Goal: Information Seeking & Learning: Learn about a topic

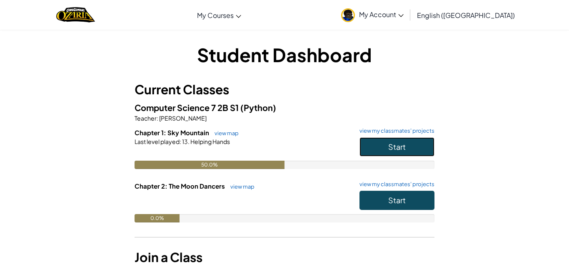
click at [378, 143] on button "Start" at bounding box center [397, 146] width 75 height 19
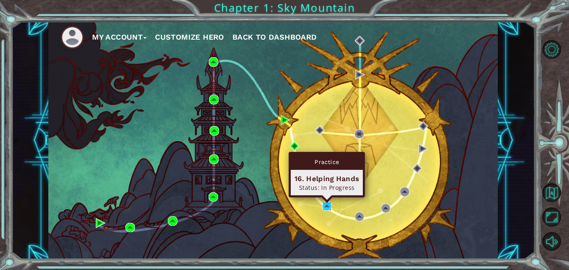
click at [328, 205] on img at bounding box center [328, 206] width 10 height 10
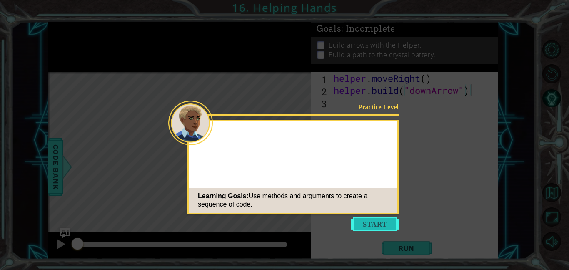
click at [354, 218] on button "Start" at bounding box center [375, 223] width 48 height 13
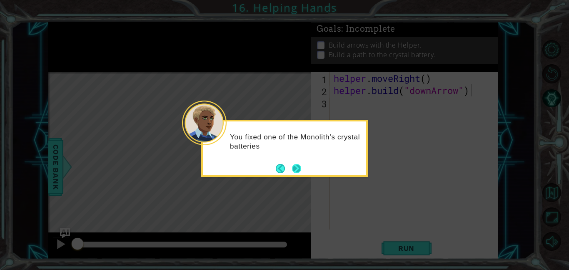
click at [296, 170] on button "Next" at bounding box center [296, 168] width 9 height 9
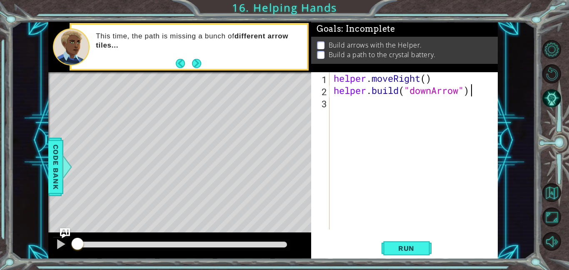
click at [416, 125] on div "helper . moveRight ( ) helper . build ( "downArrow" )" at bounding box center [416, 162] width 168 height 181
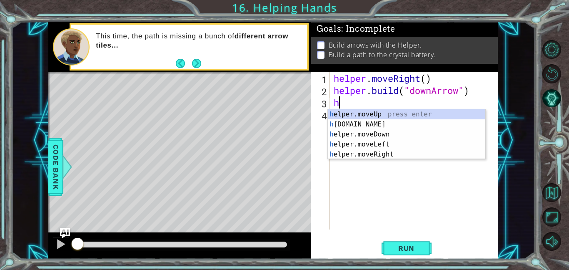
type textarea "hel"
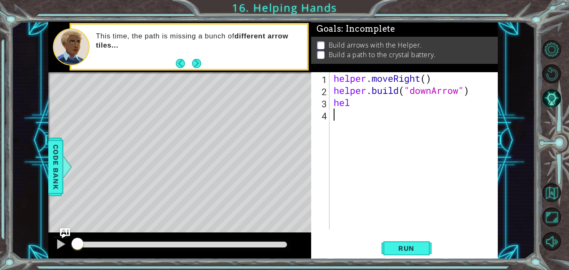
click at [403, 178] on div "helper . moveRight ( ) helper . build ( "downArrow" ) hel" at bounding box center [416, 162] width 168 height 181
click at [423, 253] on button "Run" at bounding box center [407, 247] width 50 height 19
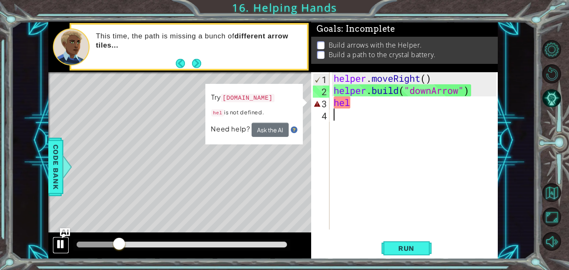
click at [67, 244] on button at bounding box center [61, 244] width 17 height 17
click at [355, 104] on div "helper . moveRight ( ) helper . build ( "downArrow" ) hel" at bounding box center [416, 162] width 168 height 181
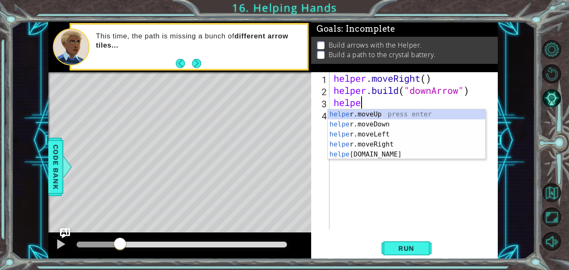
scroll to position [0, 1]
click at [387, 128] on div "helper .moveUp press enter helper .moveDown press enter helper .moveLeft press …" at bounding box center [407, 144] width 158 height 70
type textarea "helper.moveDown(1)"
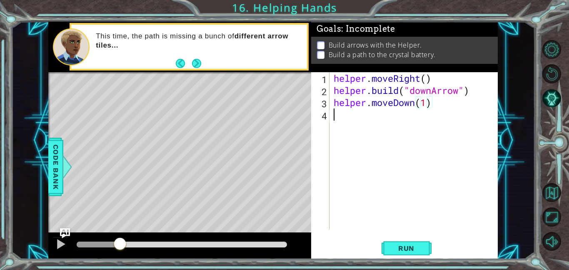
click at [386, 118] on div "helper . moveRight ( ) helper . build ( "downArrow" ) helper . moveDown ( 1 )" at bounding box center [416, 162] width 168 height 181
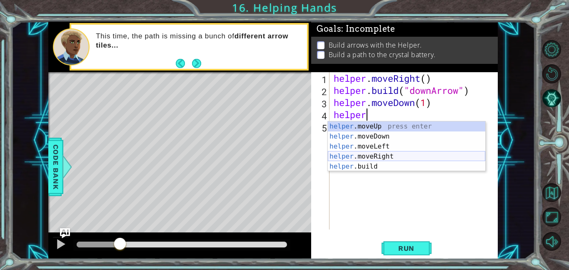
click at [383, 158] on div "helper .moveUp press enter helper .moveDown press enter helper .moveLeft press …" at bounding box center [407, 156] width 158 height 70
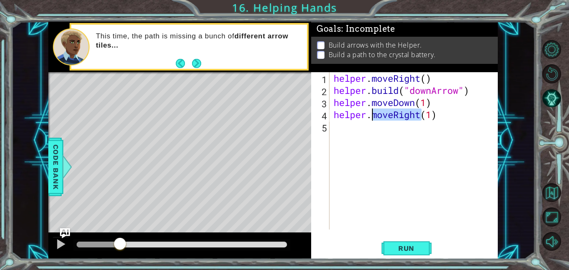
drag, startPoint x: 420, startPoint y: 113, endPoint x: 374, endPoint y: 117, distance: 45.6
click at [374, 117] on div "helper . moveRight ( ) helper . build ( "downArrow" ) helper . moveDown ( 1 ) h…" at bounding box center [416, 162] width 168 height 181
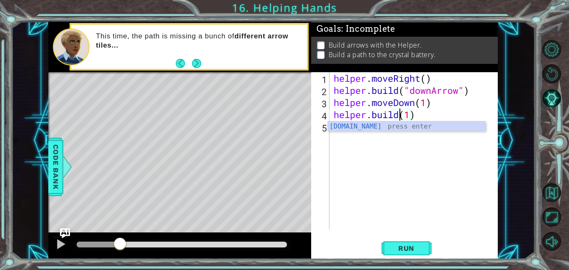
scroll to position [0, 3]
click at [370, 127] on div "[DOMAIN_NAME] press enter" at bounding box center [407, 136] width 158 height 30
type textarea "[DOMAIN_NAME]("rightArrow")(1)"
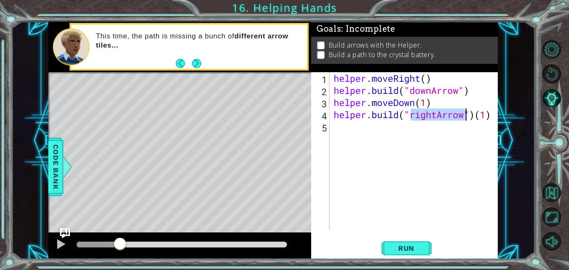
click at [400, 148] on div "helper . moveRight ( ) helper . build ( "downArrow" ) helper . moveDown ( 1 ) h…" at bounding box center [416, 162] width 168 height 181
drag, startPoint x: 492, startPoint y: 113, endPoint x: 478, endPoint y: 114, distance: 13.8
click at [478, 114] on div "helper . moveRight ( ) helper . build ( "downArrow" ) helper . moveDown ( 1 ) h…" at bounding box center [416, 162] width 168 height 181
type textarea "[DOMAIN_NAME]("rightArrow")"
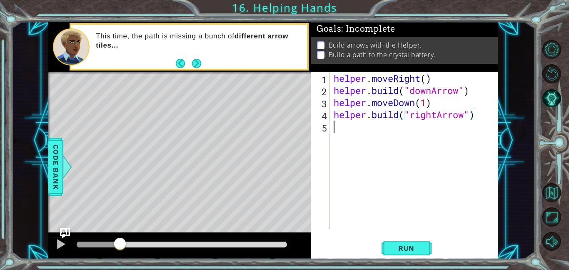
click at [443, 125] on div "helper . moveRight ( ) helper . build ( "downArrow" ) helper . moveDown ( 1 ) h…" at bounding box center [416, 162] width 168 height 181
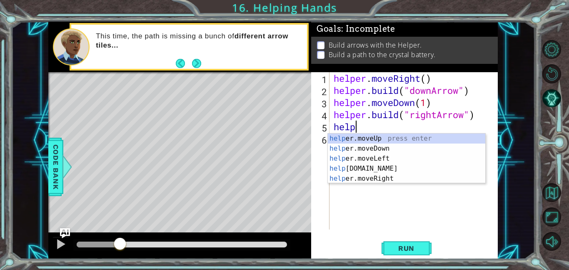
scroll to position [0, 0]
click at [443, 175] on div "help er.moveUp press enter help er.moveDown press enter help er.moveLeft press …" at bounding box center [407, 168] width 158 height 70
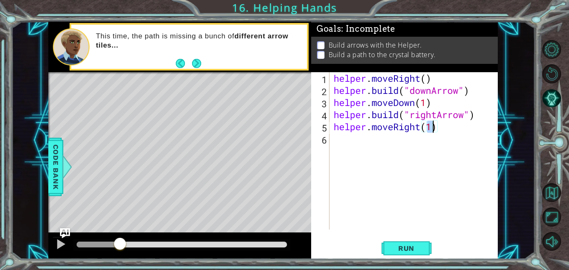
type textarea "helper.moveRight(1)"
click at [345, 141] on div "helper . moveRight ( ) helper . build ( "downArrow" ) helper . moveDown ( 1 ) h…" at bounding box center [416, 162] width 168 height 181
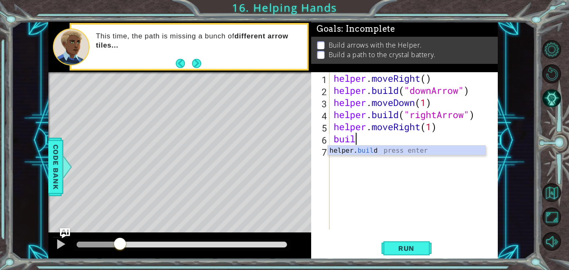
scroll to position [0, 1]
click at [349, 151] on div "helper. build press enter" at bounding box center [407, 160] width 158 height 30
type textarea "[DOMAIN_NAME]("rightArrow")"
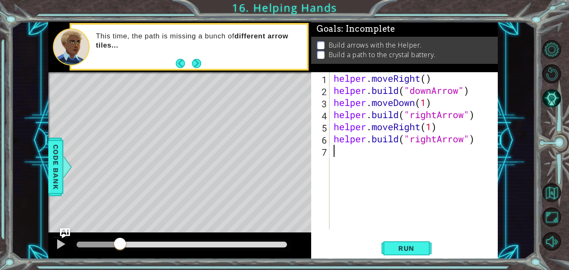
click at [404, 152] on div "helper . moveRight ( ) helper . build ( "downArrow" ) helper . moveDown ( 1 ) h…" at bounding box center [416, 162] width 168 height 181
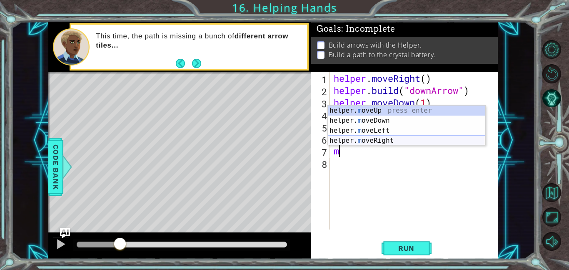
click at [397, 139] on div "helper. m oveUp press enter helper. m oveDown press enter helper. m oveLeft pre…" at bounding box center [407, 135] width 158 height 60
type textarea "helper.moveRight(1)"
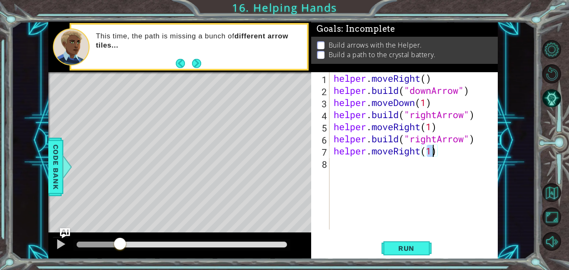
click at [354, 162] on div "helper . moveRight ( ) helper . build ( "downArrow" ) helper . moveDown ( 1 ) h…" at bounding box center [416, 162] width 168 height 181
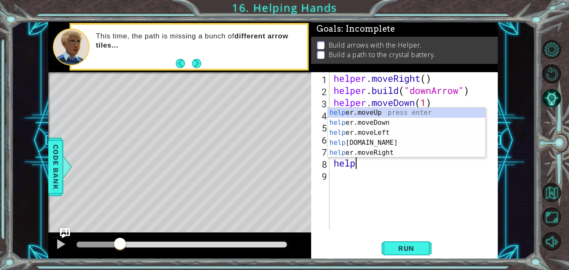
scroll to position [0, 0]
click at [381, 144] on div "help er.moveUp press enter help er.moveDown press enter help er.moveLeft press …" at bounding box center [407, 143] width 158 height 70
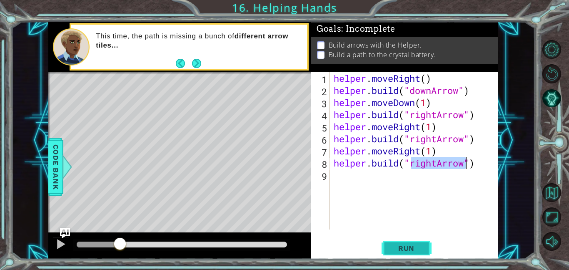
click at [416, 246] on span "Run" at bounding box center [406, 248] width 33 height 8
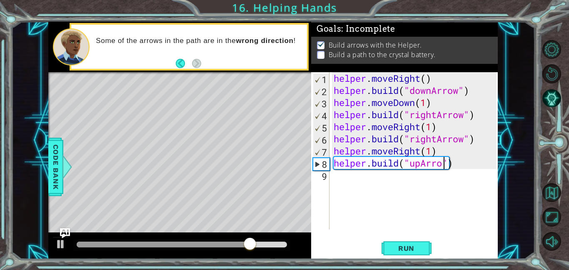
scroll to position [0, 5]
type textarea "[DOMAIN_NAME]("upArrow")"
click at [401, 243] on button "Run" at bounding box center [407, 247] width 50 height 19
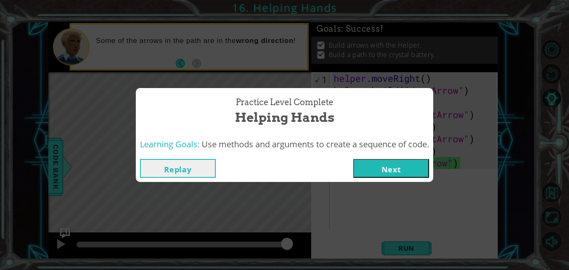
click at [404, 166] on button "Next" at bounding box center [391, 168] width 76 height 19
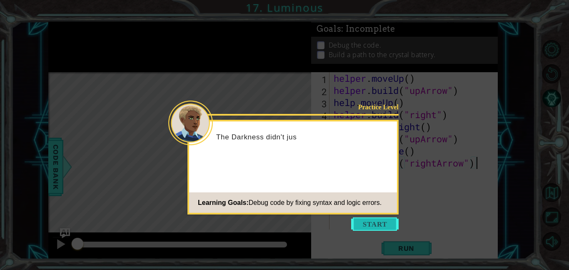
click at [384, 220] on button "Start" at bounding box center [375, 223] width 48 height 13
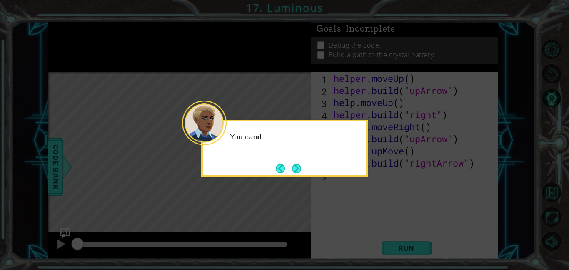
click at [384, 220] on icon at bounding box center [284, 135] width 569 height 270
click at [299, 165] on button "Next" at bounding box center [296, 168] width 9 height 9
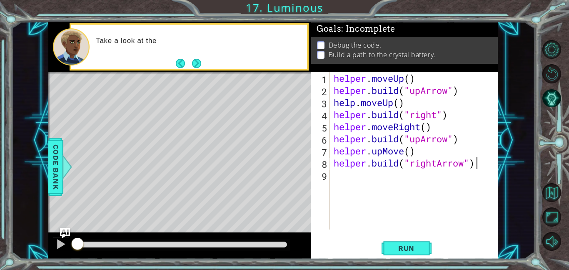
click at [341, 157] on div "helper . moveUp ( ) helper . build ( "upArrow" ) help . moveUp ( ) helper . bui…" at bounding box center [416, 162] width 168 height 181
click at [336, 173] on div "helper . moveUp ( ) helper . build ( "upArrow" ) help . moveUp ( ) helper . bui…" at bounding box center [416, 162] width 168 height 181
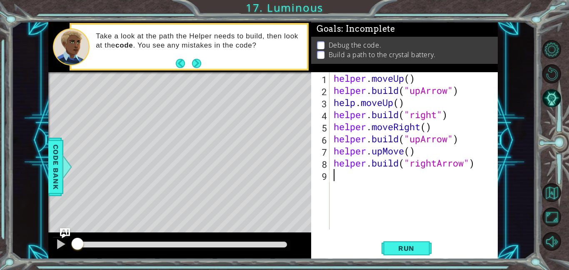
click at [405, 77] on div "helper . moveUp ( ) helper . build ( "upArrow" ) help . moveUp ( ) helper . bui…" at bounding box center [416, 162] width 168 height 181
click at [412, 81] on div "helper . moveUp ( ) helper . build ( "upArrow" ) help . moveUp ( ) helper . bui…" at bounding box center [416, 162] width 168 height 181
click at [399, 102] on div "helper . moveUp ( 1 ) helper . build ( "upArrow" ) help . moveUp ( ) helper . b…" at bounding box center [416, 162] width 168 height 181
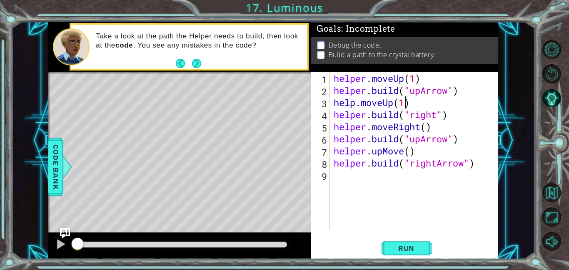
click at [428, 125] on div "helper . moveUp ( 1 ) helper . build ( "upArrow" ) help . moveUp ( 1 ) helper .…" at bounding box center [416, 162] width 168 height 181
click at [412, 152] on div "helper . moveUp ( 1 ) helper . build ( "upArrow" ) help . moveUp ( 1 ) helper .…" at bounding box center [416, 162] width 168 height 181
type textarea "helper.upMove(1)"
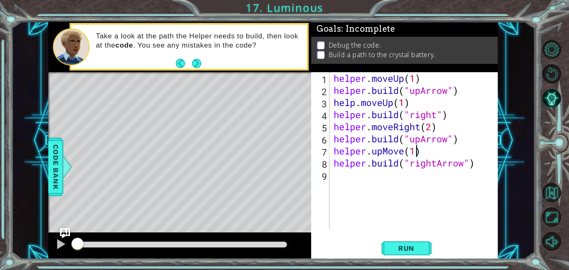
click at [380, 197] on div "helper . moveUp ( 1 ) helper . build ( "upArrow" ) help . moveUp ( 1 ) helper .…" at bounding box center [416, 162] width 168 height 181
click at [420, 248] on span "Run" at bounding box center [406, 248] width 33 height 8
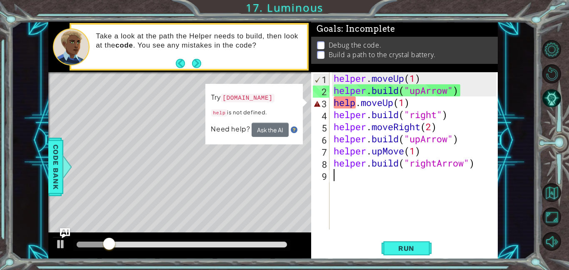
click at [361, 104] on div "helper . moveUp ( 1 ) helper . build ( "upArrow" ) help . moveUp ( 1 ) helper .…" at bounding box center [416, 162] width 168 height 181
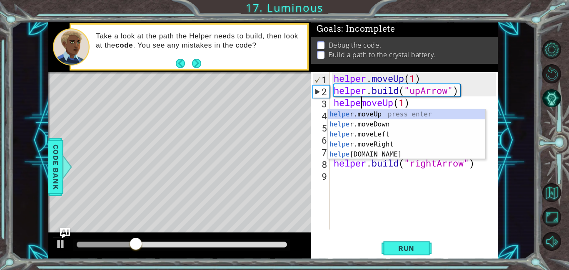
scroll to position [0, 1]
type textarea "helper.moveUp(1)"
click at [445, 184] on div "helper . moveUp ( 1 ) helper . build ( "upArrow" ) helper . moveUp ( 1 ) helper…" at bounding box center [416, 162] width 168 height 181
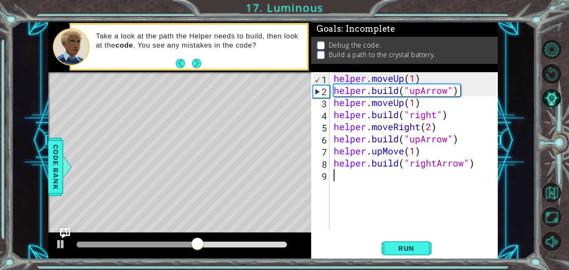
scroll to position [0, 0]
click at [406, 243] on button "Run" at bounding box center [407, 247] width 50 height 19
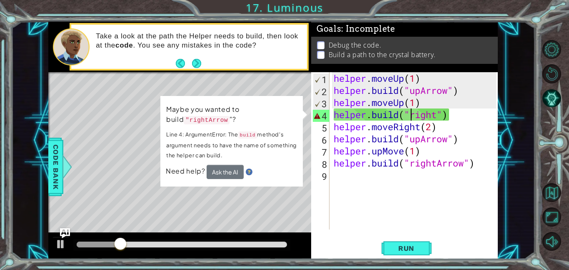
click at [412, 116] on div "helper . moveUp ( 1 ) helper . build ( "upArrow" ) helper . moveUp ( 1 ) helper…" at bounding box center [416, 162] width 168 height 181
click at [439, 117] on div "helper . moveUp ( 1 ) helper . build ( "upArrow" ) helper . moveUp ( 1 ) helper…" at bounding box center [416, 162] width 168 height 181
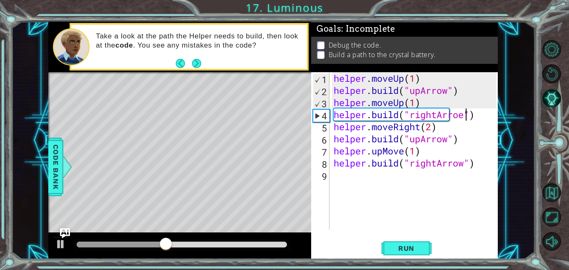
scroll to position [0, 6]
click at [418, 243] on button "Run" at bounding box center [407, 247] width 50 height 19
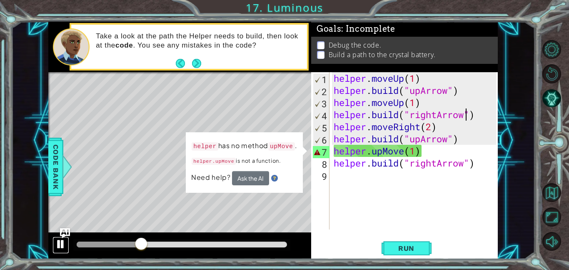
click at [60, 241] on div at bounding box center [60, 243] width 11 height 11
click at [374, 151] on div "helper . moveUp ( 1 ) helper . build ( "upArrow" ) helper . moveUp ( 1 ) helper…" at bounding box center [416, 162] width 168 height 181
click at [403, 155] on div "helper . moveUp ( 1 ) helper . build ( "upArrow" ) helper . moveUp ( 1 ) helper…" at bounding box center [416, 162] width 168 height 181
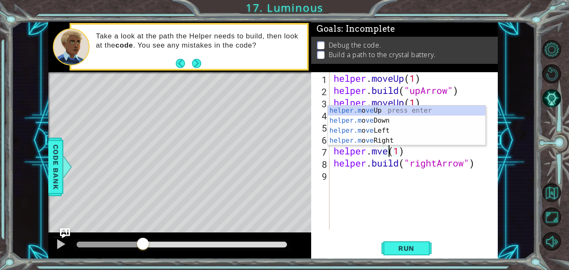
scroll to position [0, 3]
click at [404, 112] on div "helper.m o ve Up press enter helper.m o ve Down press enter helper.m o ve Left …" at bounding box center [407, 135] width 158 height 60
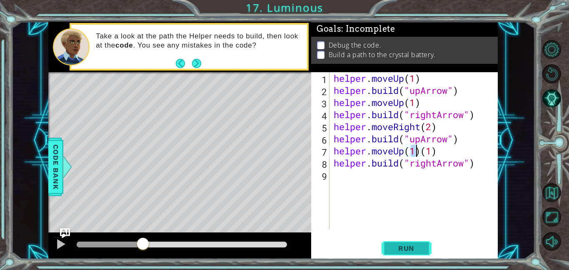
click at [409, 246] on span "Run" at bounding box center [406, 248] width 33 height 8
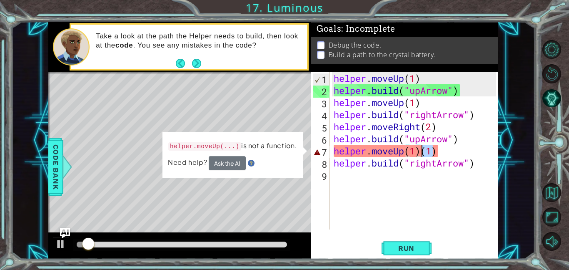
drag, startPoint x: 434, startPoint y: 152, endPoint x: 420, endPoint y: 148, distance: 14.6
click at [420, 148] on div "helper . moveUp ( 1 ) helper . build ( "upArrow" ) helper . moveUp ( 1 ) helper…" at bounding box center [416, 162] width 168 height 181
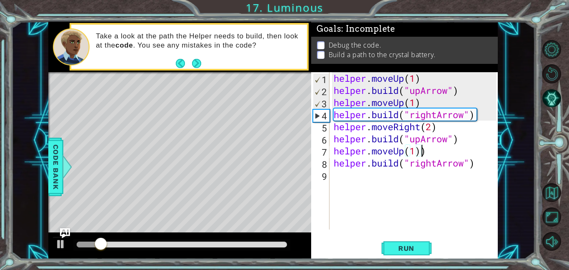
click at [429, 152] on div "helper . moveUp ( 1 ) helper . build ( "upArrow" ) helper . moveUp ( 1 ) helper…" at bounding box center [416, 162] width 168 height 181
type textarea "helper.moveUp(1)"
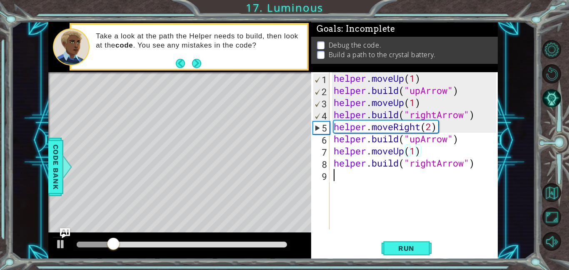
click at [446, 224] on div "helper . moveUp ( 1 ) helper . build ( "upArrow" ) helper . moveUp ( 1 ) helper…" at bounding box center [416, 162] width 168 height 181
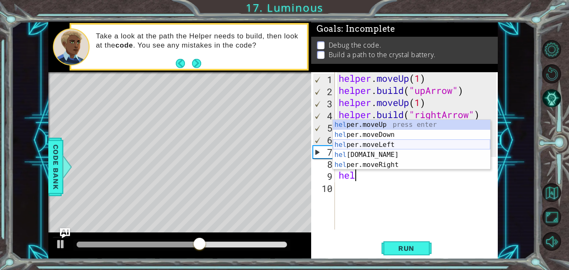
click at [393, 145] on div "hel per.moveUp press enter hel per.moveDown press enter hel per.moveLeft press …" at bounding box center [412, 155] width 158 height 70
type textarea "helper.moveLeft(1)"
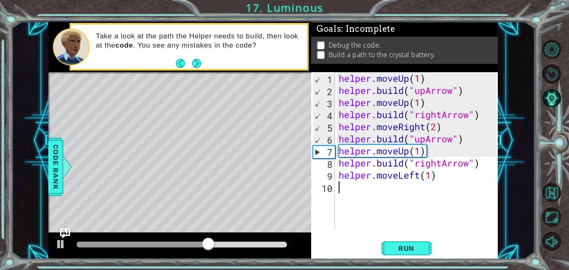
click at [372, 187] on div "helper . moveUp ( 1 ) helper . build ( "upArrow" ) helper . moveUp ( 1 ) helper…" at bounding box center [418, 162] width 163 height 181
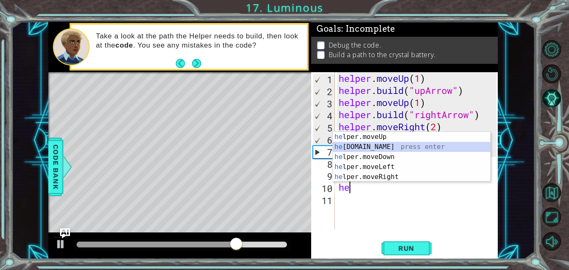
click at [371, 151] on div "he lper.moveUp press enter he [DOMAIN_NAME] press enter he lper.moveDown press …" at bounding box center [412, 167] width 158 height 70
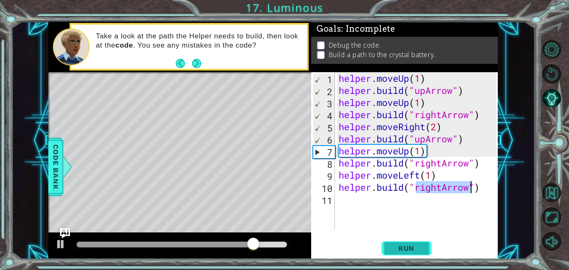
type textarea "[DOMAIN_NAME]("rightArrow")"
click at [416, 244] on span "Run" at bounding box center [406, 248] width 33 height 8
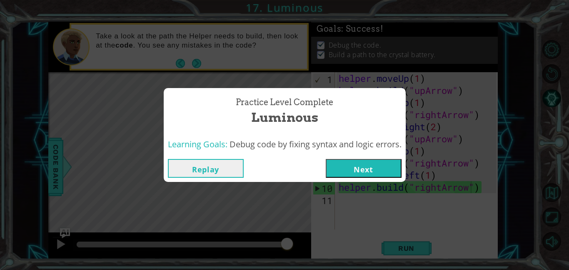
click at [362, 163] on button "Next" at bounding box center [364, 168] width 76 height 19
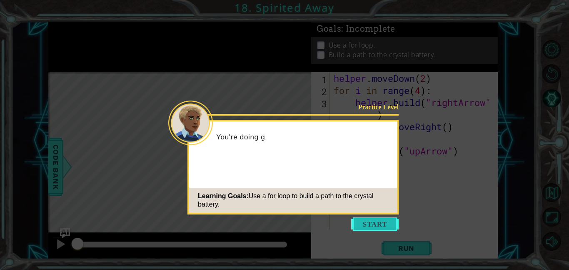
click at [374, 225] on button "Start" at bounding box center [375, 223] width 48 height 13
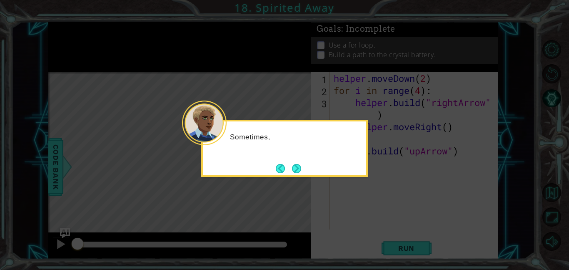
click at [357, 198] on icon at bounding box center [284, 135] width 569 height 270
click at [310, 172] on div "Sometimes, a Helper needs to repeat the same steps" at bounding box center [284, 148] width 167 height 57
click at [308, 172] on div "Sometimes, a Helper needs to repeat the same steps over and over again." at bounding box center [284, 148] width 167 height 57
click at [306, 171] on div "Sometimes, a Helper needs to repeat the same steps over and over again." at bounding box center [284, 148] width 167 height 57
click at [304, 169] on div "Sometimes, a Helper needs to repeat the same steps over and over again." at bounding box center [284, 148] width 167 height 57
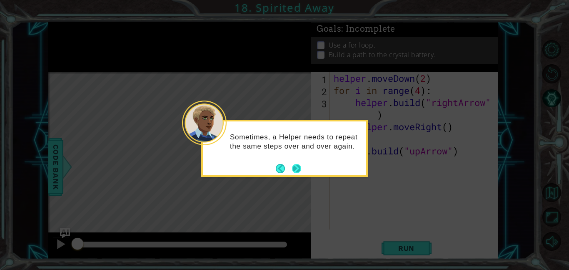
click at [301, 168] on button "Next" at bounding box center [296, 168] width 9 height 9
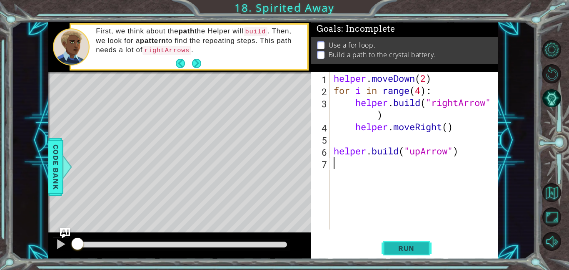
click at [403, 246] on span "Run" at bounding box center [406, 248] width 33 height 8
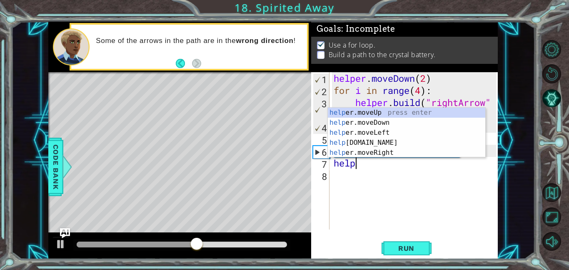
scroll to position [0, 0]
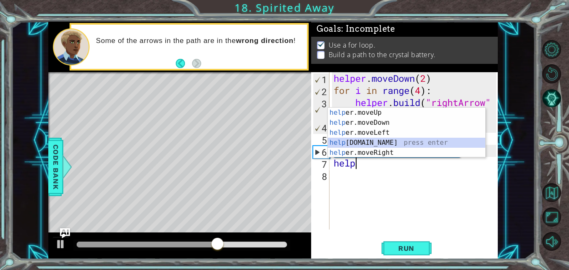
click at [375, 142] on div "help er.moveUp press enter help er.moveDown press enter help er.moveLeft press …" at bounding box center [407, 143] width 158 height 70
type textarea "[DOMAIN_NAME]("rightArrow")"
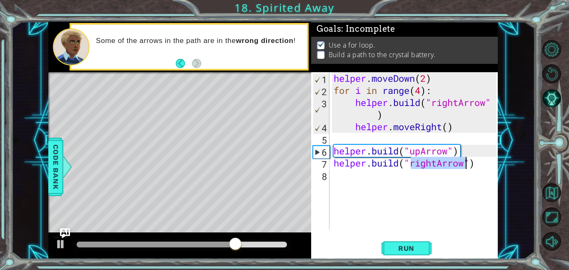
click at [417, 183] on div "helper . moveDown ( 2 ) for i in range ( 4 ) : helper . build ( "rightArrow" ) …" at bounding box center [416, 162] width 168 height 181
click at [437, 163] on div "helper . moveDown ( 2 ) for i in range ( 4 ) : helper . build ( "rightArrow" ) …" at bounding box center [416, 162] width 168 height 181
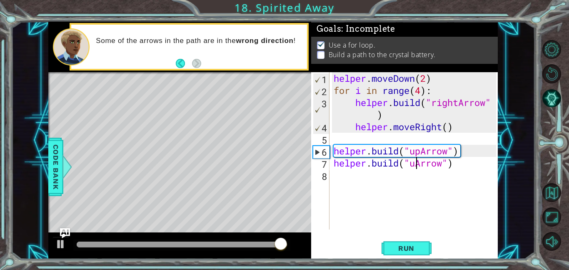
scroll to position [0, 4]
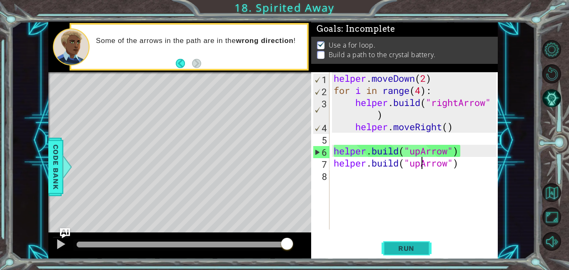
type textarea "[DOMAIN_NAME]("upArrow")"
click at [421, 249] on span "Run" at bounding box center [406, 248] width 33 height 8
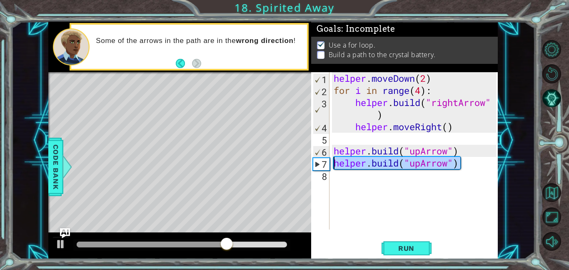
drag, startPoint x: 463, startPoint y: 166, endPoint x: 328, endPoint y: 169, distance: 135.1
click at [328, 169] on div "[DOMAIN_NAME]("upArrow") 1 2 3 4 5 6 7 8 helper . moveDown ( 2 ) for i in range…" at bounding box center [403, 150] width 185 height 157
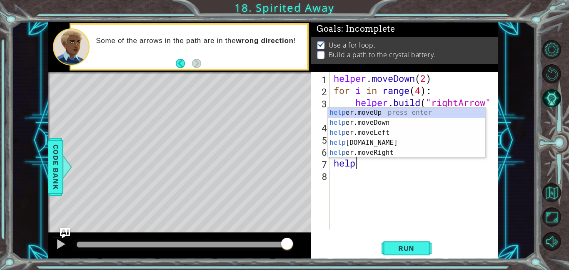
scroll to position [0, 0]
click at [381, 113] on div "help er.moveUp press enter help er.moveDown press enter help er.moveLeft press …" at bounding box center [407, 143] width 158 height 70
type textarea "helper.moveUp(1)"
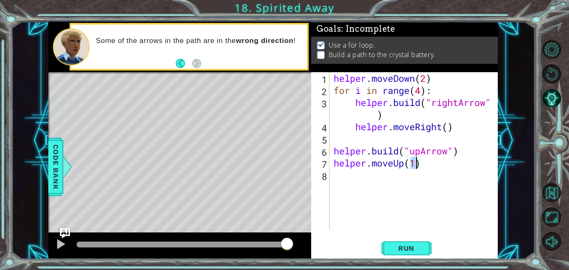
click at [373, 166] on div "helper . moveDown ( 2 ) for i in range ( 4 ) : helper . build ( "rightArrow" ) …" at bounding box center [416, 162] width 168 height 181
click at [366, 171] on div "helper . moveDown ( 2 ) for i in range ( 4 ) : helper . build ( "rightArrow" ) …" at bounding box center [416, 162] width 168 height 181
type textarea "h"
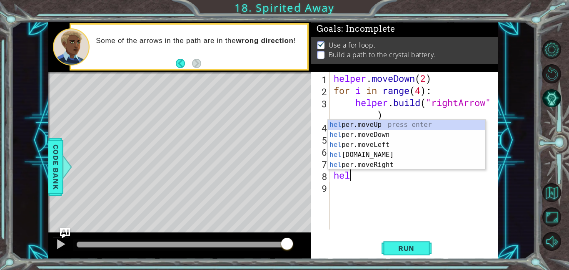
scroll to position [0, 0]
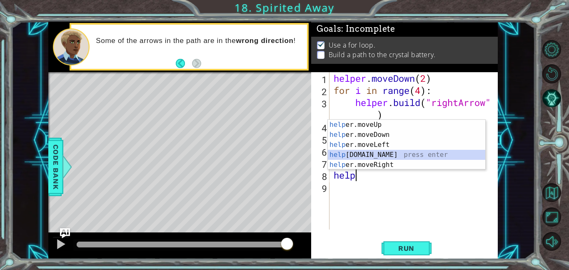
click at [403, 156] on div "help er.moveUp press enter help er.moveDown press enter help er.moveLeft press …" at bounding box center [407, 155] width 158 height 70
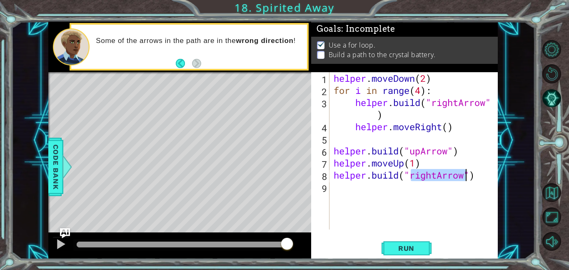
click at [435, 173] on div "helper . moveDown ( 2 ) for i in range ( 4 ) : helper . build ( "rightArrow" ) …" at bounding box center [414, 150] width 164 height 157
drag, startPoint x: 439, startPoint y: 175, endPoint x: 411, endPoint y: 175, distance: 28.3
click at [411, 175] on div "helper . moveDown ( 2 ) for i in range ( 4 ) : helper . build ( "rightArrow" ) …" at bounding box center [416, 162] width 168 height 181
click at [414, 176] on div "helper . moveDown ( 2 ) for i in range ( 4 ) : helper . build ( "rightArrow" ) …" at bounding box center [416, 162] width 168 height 181
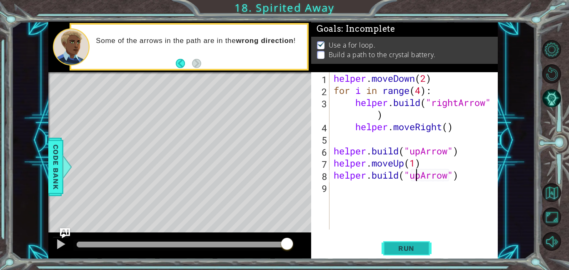
type textarea "[DOMAIN_NAME]("upArrow")"
click at [426, 242] on button "Run" at bounding box center [407, 247] width 50 height 19
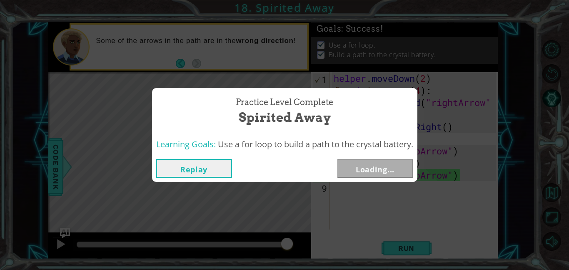
drag, startPoint x: 112, startPoint y: 242, endPoint x: 331, endPoint y: 237, distance: 219.3
click at [331, 237] on body "1 ההההההההההההההההההההההההההההההההההההההההההההההההההההההההההההההההההההההההההההה…" at bounding box center [284, 135] width 569 height 270
click at [357, 170] on button "Next" at bounding box center [376, 168] width 76 height 19
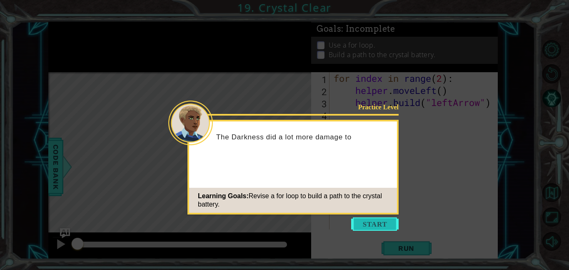
click at [370, 229] on button "Start" at bounding box center [375, 223] width 48 height 13
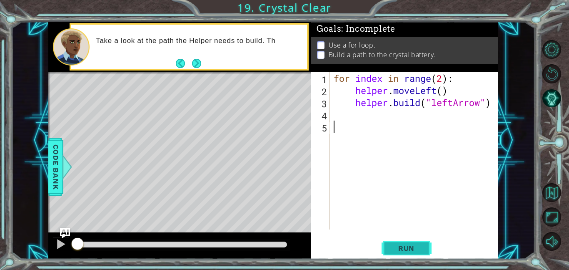
click at [422, 247] on span "Run" at bounding box center [406, 248] width 33 height 8
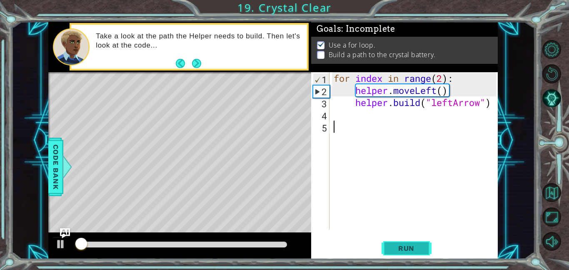
click at [422, 247] on span "Run" at bounding box center [406, 248] width 33 height 8
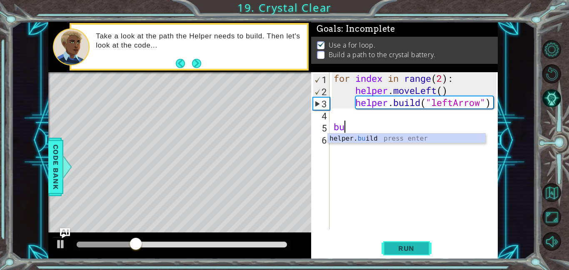
type textarea "b"
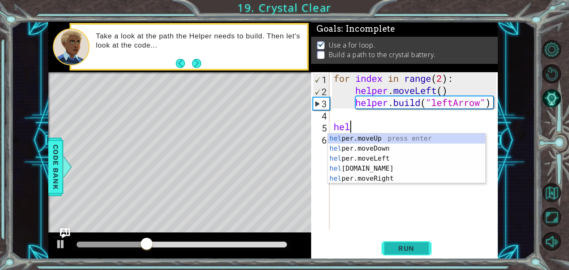
scroll to position [0, 0]
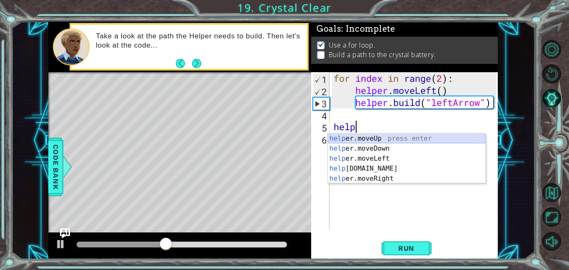
click at [375, 140] on div "help er.moveUp press enter help er.moveDown press enter help er.moveLeft press …" at bounding box center [407, 168] width 158 height 70
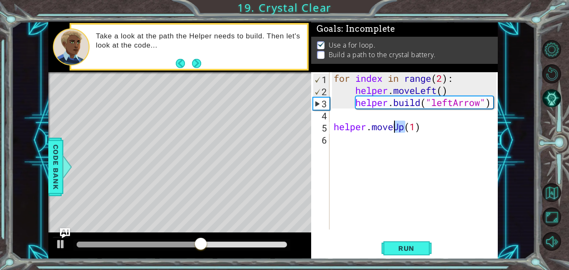
drag, startPoint x: 405, startPoint y: 127, endPoint x: 396, endPoint y: 126, distance: 9.2
click at [396, 126] on div "for index in range ( 2 ) : helper . moveLeft ( ) helper . build ( "leftArrow" )…" at bounding box center [416, 162] width 168 height 181
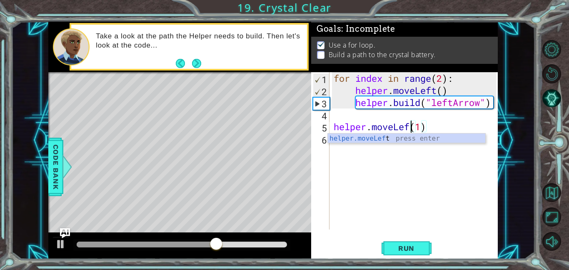
scroll to position [0, 4]
type textarea "helper.moveLeft(1)"
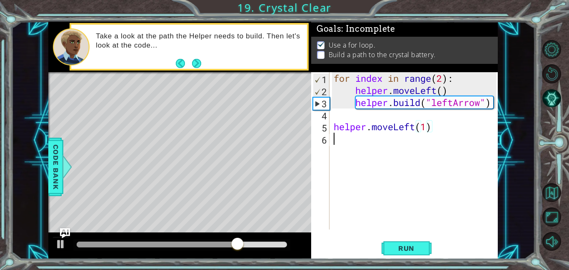
click at [352, 153] on div "for index in range ( 2 ) : helper . moveLeft ( ) helper . build ( "leftArrow" )…" at bounding box center [416, 162] width 168 height 181
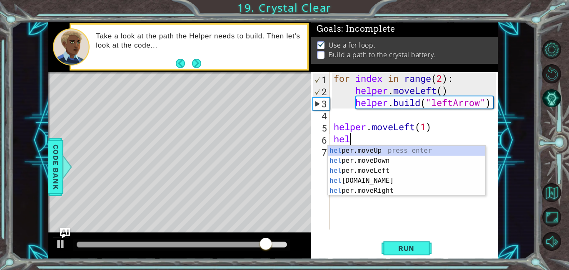
scroll to position [0, 0]
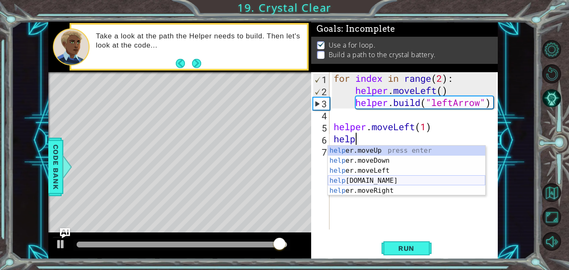
click at [380, 178] on div "help er.moveUp press enter help er.moveDown press enter help er.moveLeft press …" at bounding box center [407, 180] width 158 height 70
type textarea "[DOMAIN_NAME]("rightArrow")"
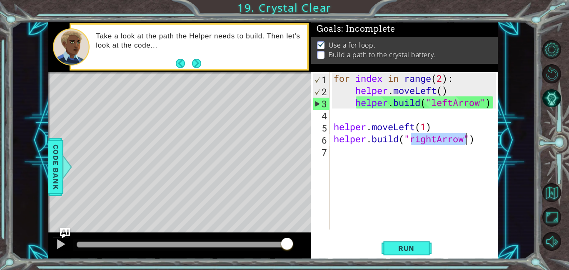
click at [415, 164] on div "for index in range ( 2 ) : helper . moveLeft ( ) helper . build ( "leftArrow" )…" at bounding box center [416, 162] width 168 height 181
drag, startPoint x: 437, startPoint y: 139, endPoint x: 411, endPoint y: 139, distance: 25.4
click at [411, 139] on div "for index in range ( 2 ) : helper . moveLeft ( ) helper . build ( "leftArrow" )…" at bounding box center [416, 162] width 168 height 181
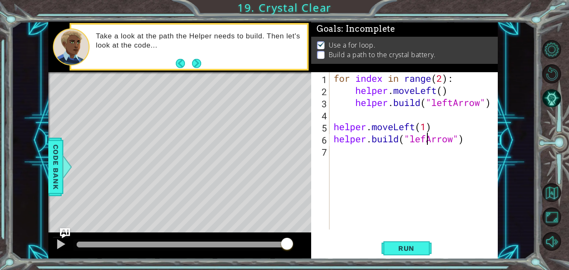
scroll to position [0, 4]
type textarea "[DOMAIN_NAME]("leftArrow")"
click at [348, 158] on div "for index in range ( 2 ) : helper . moveLeft ( ) helper . build ( "leftArrow" )…" at bounding box center [416, 162] width 168 height 181
drag, startPoint x: 433, startPoint y: 131, endPoint x: 333, endPoint y: 130, distance: 100.0
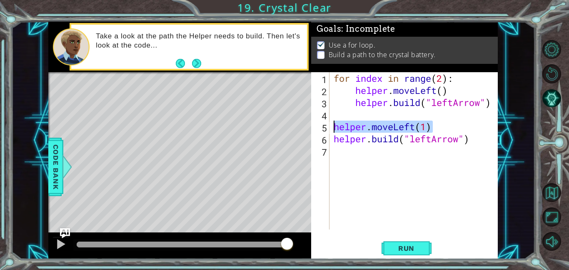
click at [333, 130] on div "for index in range ( 2 ) : helper . moveLeft ( ) helper . build ( "leftArrow" )…" at bounding box center [416, 162] width 168 height 181
type textarea "helper.moveLeft(1)"
click at [333, 155] on div "for index in range ( 2 ) : helper . moveLeft ( ) helper . build ( "leftArrow" )…" at bounding box center [416, 162] width 168 height 181
paste textarea "helper.moveLeft(1)"
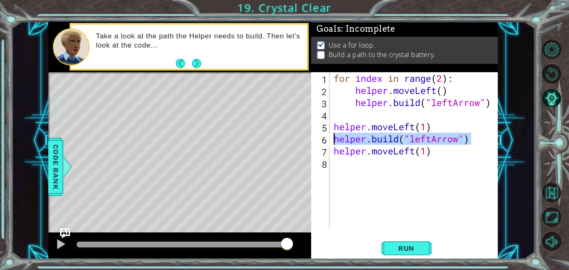
drag, startPoint x: 474, startPoint y: 139, endPoint x: 331, endPoint y: 140, distance: 142.6
click at [331, 140] on div "helper.moveLeft(1) 1 2 3 4 5 6 7 8 for index in range ( 2 ) : helper . moveLeft…" at bounding box center [403, 150] width 185 height 157
type textarea "[DOMAIN_NAME]("leftArrow")"
click at [340, 168] on div "for index in range ( 2 ) : helper . moveLeft ( ) helper . build ( "leftArrow" )…" at bounding box center [416, 162] width 168 height 181
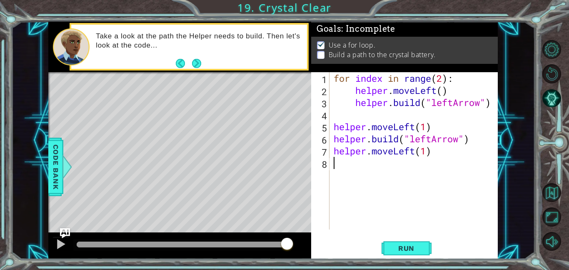
paste textarea "[DOMAIN_NAME]("leftArrow")"
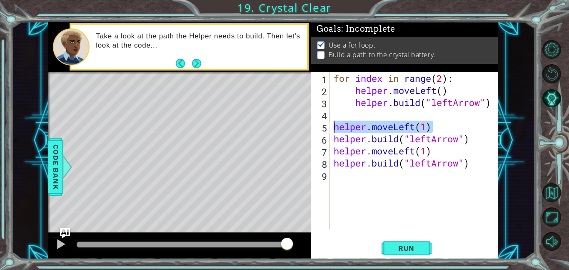
drag, startPoint x: 431, startPoint y: 127, endPoint x: 331, endPoint y: 125, distance: 100.0
click at [331, 125] on div "[DOMAIN_NAME]("leftArrow") 1 2 3 4 5 6 7 8 9 for index in range ( 2 ) : helper …" at bounding box center [403, 150] width 185 height 157
type textarea "helper.moveLeft(1)"
click at [348, 174] on div "for index in range ( 2 ) : helper . moveLeft ( ) helper . build ( "leftArrow" )…" at bounding box center [416, 162] width 168 height 181
paste textarea "helper.moveLeft(1)"
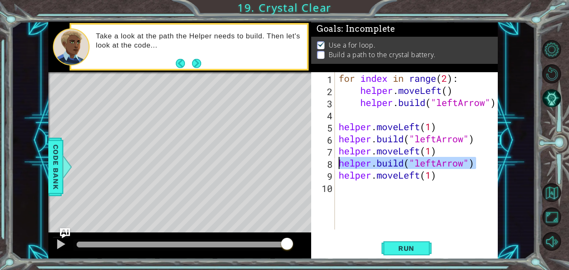
drag, startPoint x: 477, startPoint y: 163, endPoint x: 339, endPoint y: 161, distance: 138.0
click at [339, 161] on div "for index in range ( 2 ) : helper . moveLeft ( ) helper . build ( "leftArrow" )…" at bounding box center [418, 162] width 163 height 181
type textarea "[DOMAIN_NAME]("leftArrow")"
click at [335, 190] on div "[DOMAIN_NAME]("leftArrow") 1 2 3 4 5 6 7 8 9 10 for index in range ( 2 ) : help…" at bounding box center [403, 150] width 185 height 157
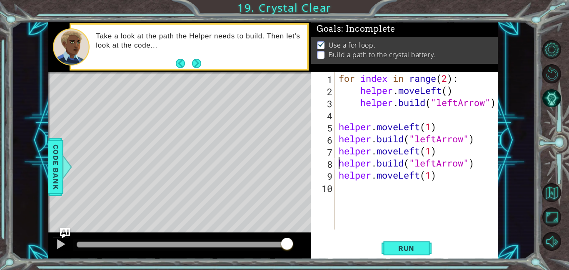
click at [339, 189] on div "for index in range ( 2 ) : helper . moveLeft ( ) helper . build ( "leftArrow" )…" at bounding box center [418, 162] width 163 height 181
paste textarea "[DOMAIN_NAME]("leftArrow")"
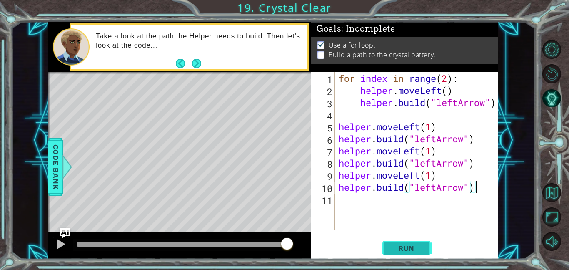
paste textarea "[DOMAIN_NAME]("leftArrow")"
click at [412, 246] on span "Run" at bounding box center [406, 248] width 33 height 8
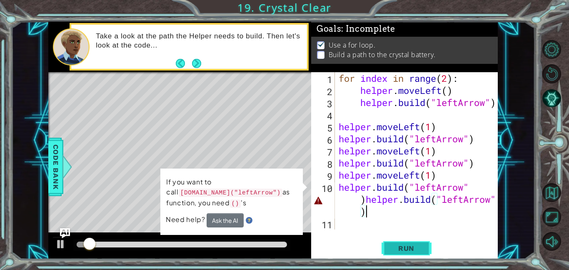
type textarea "[DOMAIN_NAME]("leftArrow")[DOMAIN_NAME]("leftArrow""
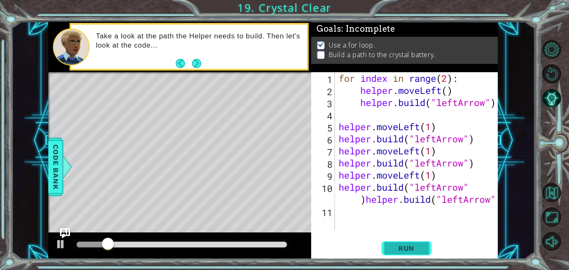
click at [412, 246] on span "Run" at bounding box center [406, 248] width 33 height 8
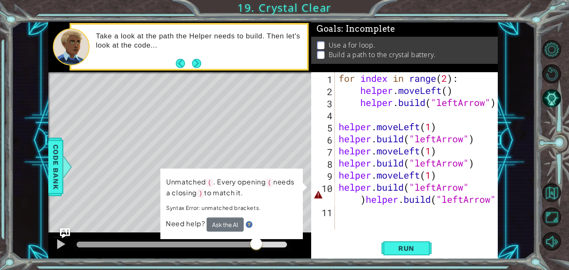
drag, startPoint x: 90, startPoint y: 242, endPoint x: 261, endPoint y: 231, distance: 171.2
click at [261, 231] on div "1 ההההההההההההההההההההההההההההההההההההההההההההההההההההההההההההההההההההההההההההה…" at bounding box center [273, 140] width 450 height 237
